Goal: Transaction & Acquisition: Purchase product/service

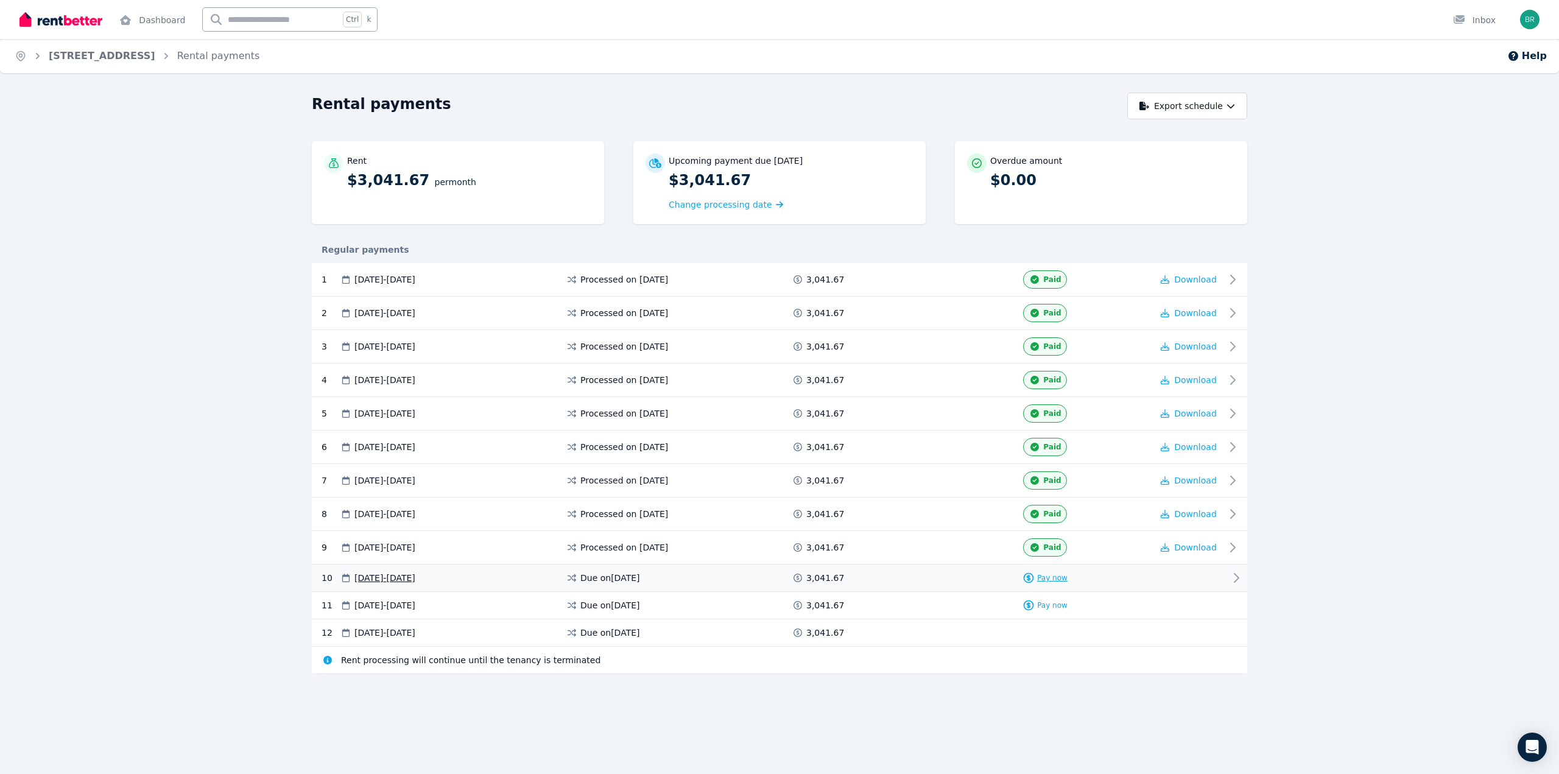
click at [1056, 580] on span "Pay now" at bounding box center [1052, 578] width 30 height 10
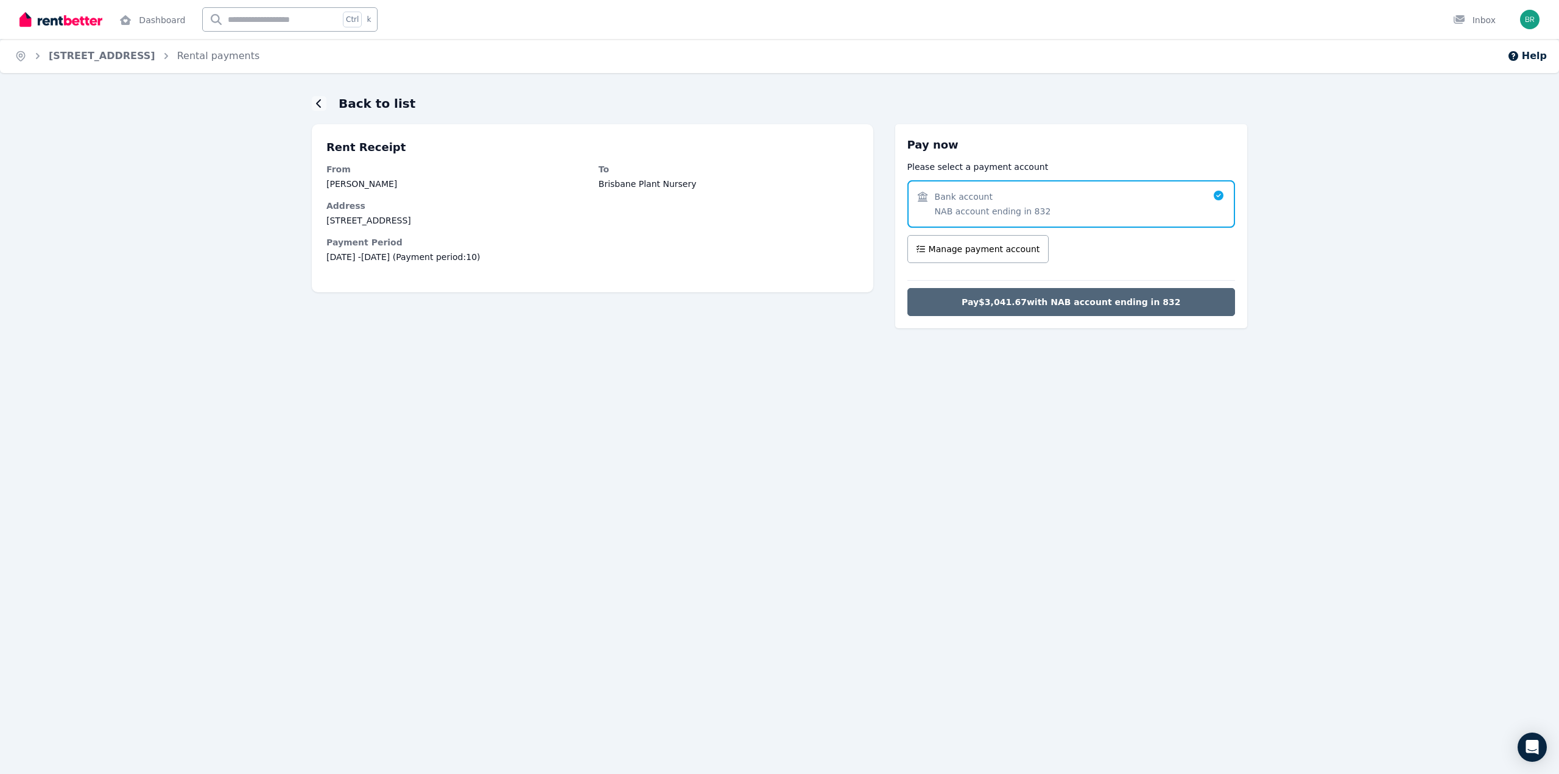
click at [1048, 308] on button "Pay $3,041.67 with NAB account ending in 832" at bounding box center [1072, 302] width 328 height 28
